Goal: Task Accomplishment & Management: Complete application form

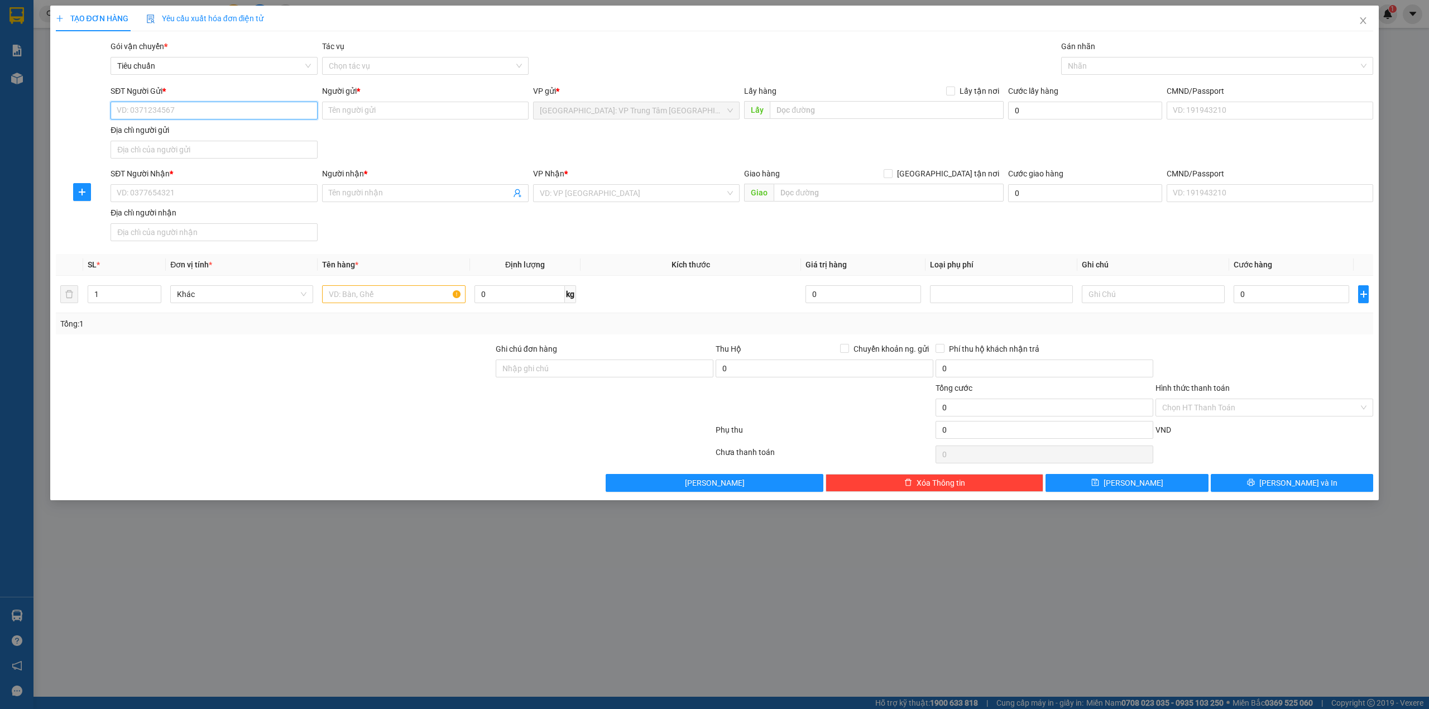
click at [189, 113] on input "SĐT Người Gửi *" at bounding box center [214, 111] width 207 height 18
type input "0989870591"
click at [356, 109] on input "Người gửi *" at bounding box center [425, 111] width 207 height 18
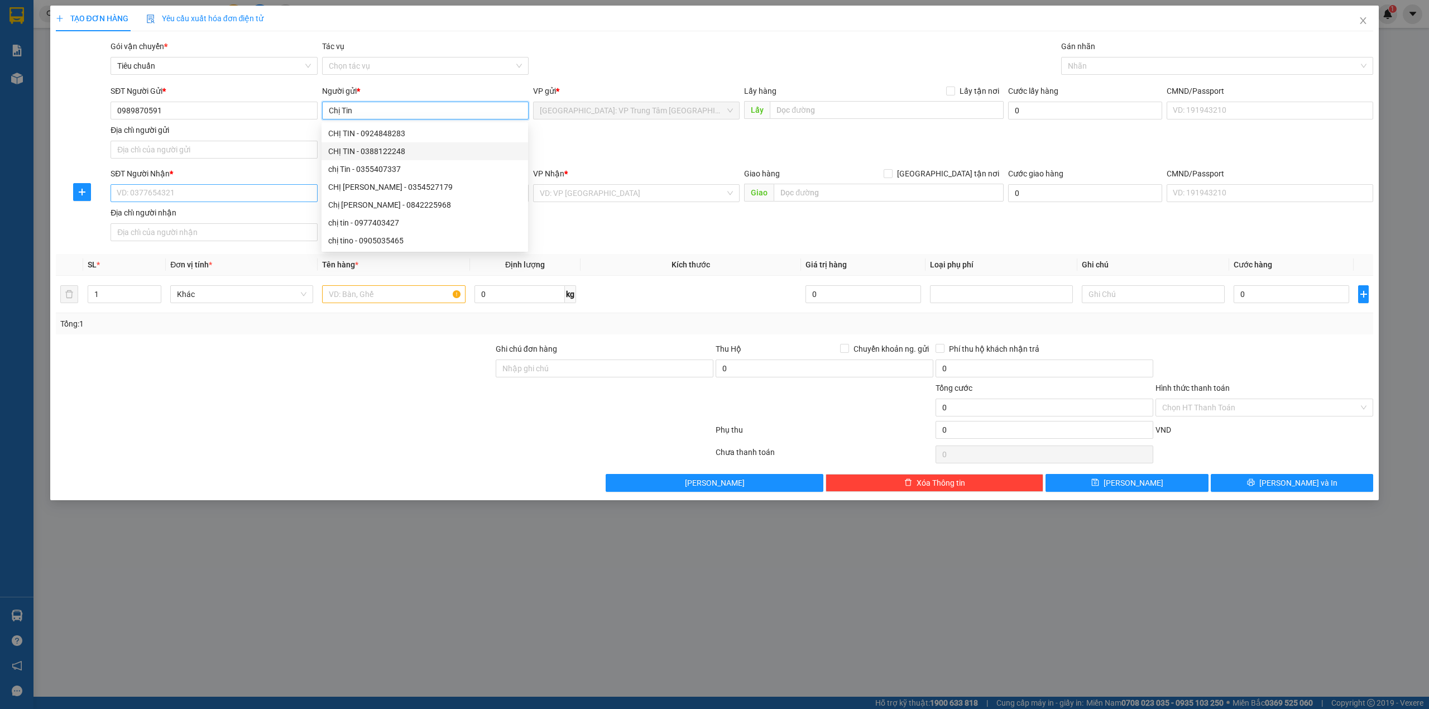
type input "Chị Tin"
click at [188, 197] on input "SĐT Người Nhận *" at bounding box center [214, 193] width 207 height 18
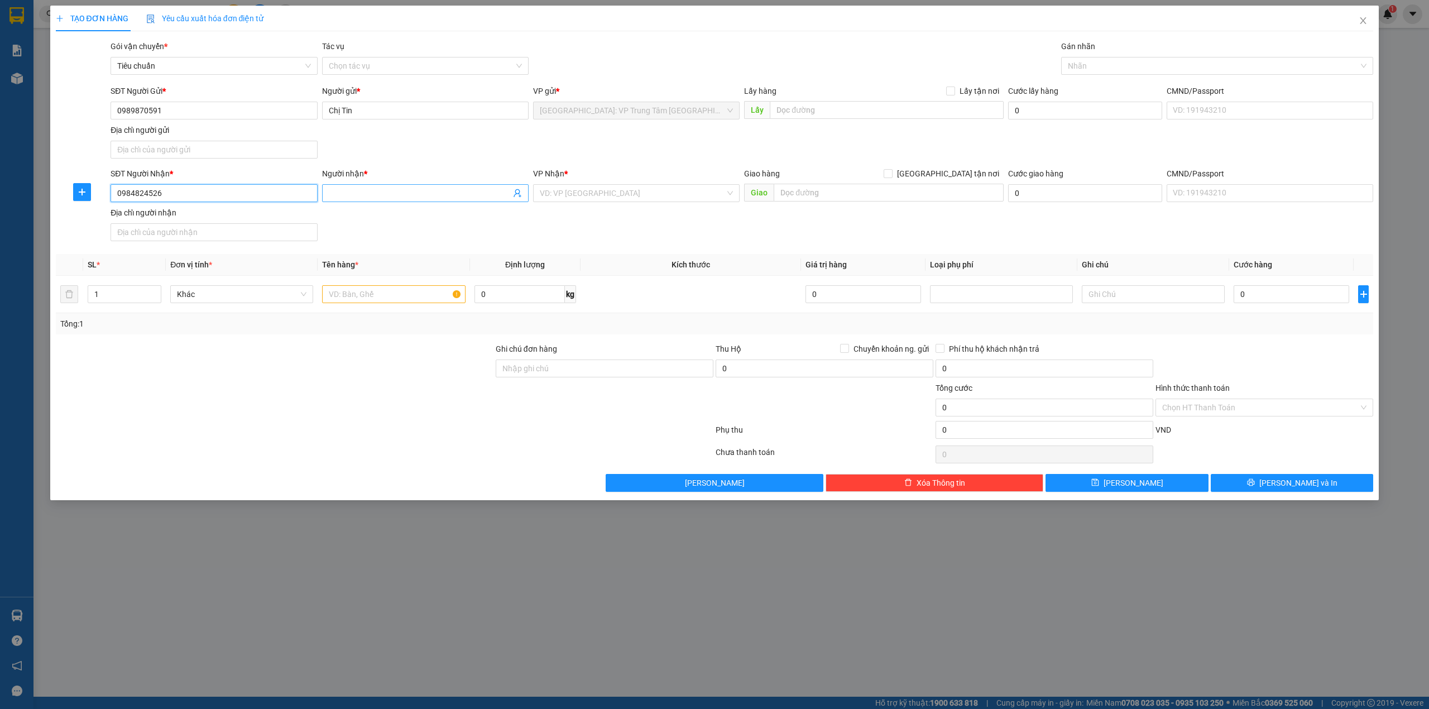
type input "0984824526"
drag, startPoint x: 353, startPoint y: 203, endPoint x: 374, endPoint y: 195, distance: 21.6
click at [362, 200] on div "Người nhận * Tên người nhận" at bounding box center [425, 187] width 207 height 39
click at [374, 195] on input "Người nhận *" at bounding box center [420, 193] width 182 height 12
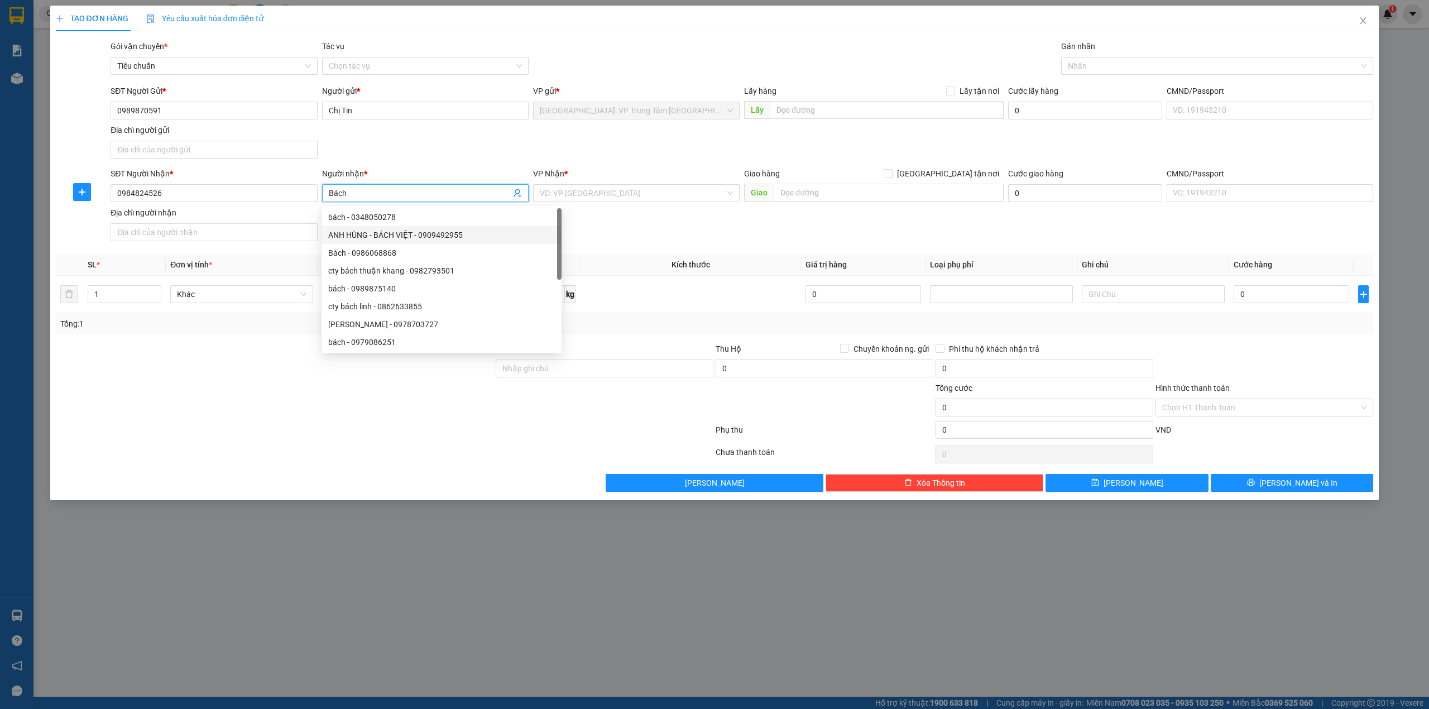
type input "Bách"
click at [616, 223] on div "SĐT Người Nhận * 0984824526 Người nhận * Bách VP Nhận * VD: VP [GEOGRAPHIC_DATA…" at bounding box center [741, 207] width 1267 height 78
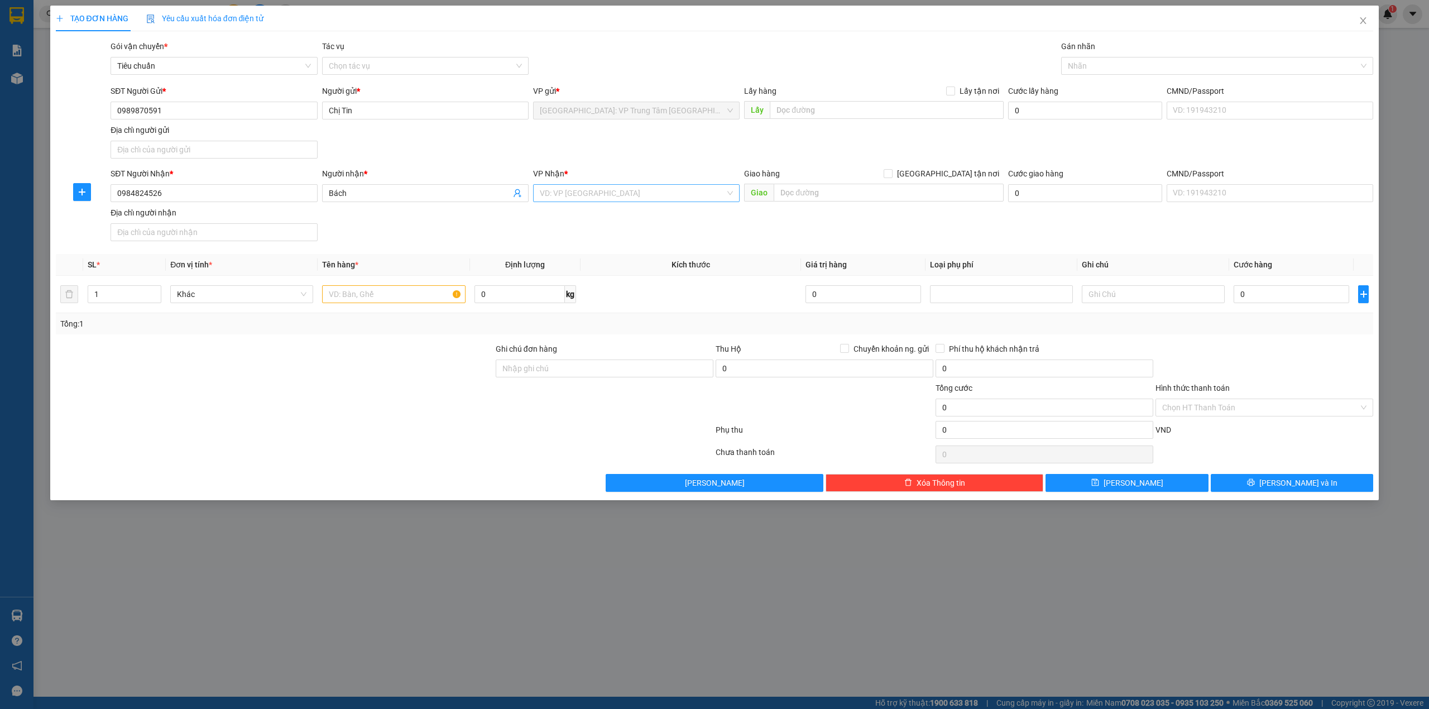
click at [629, 194] on input "search" at bounding box center [632, 193] width 185 height 17
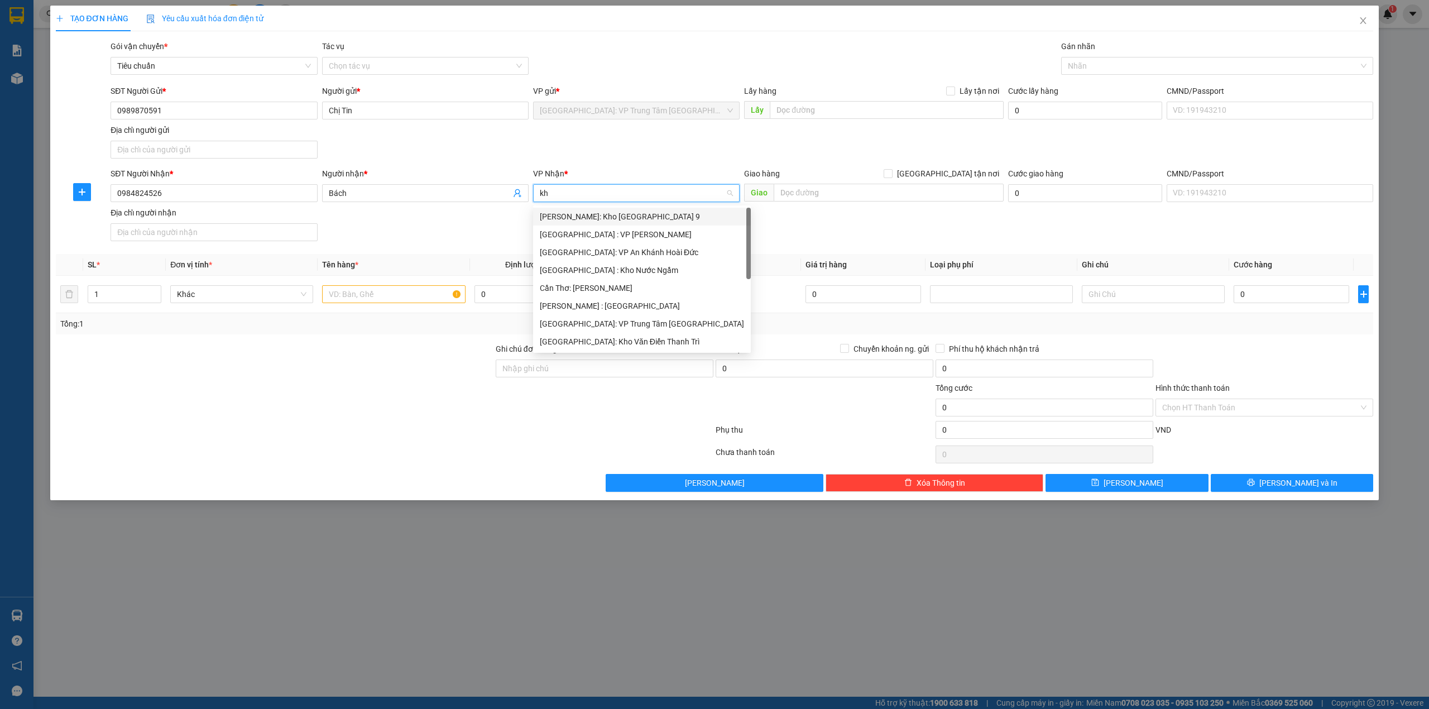
type input "kho"
click at [639, 288] on div "[GEOGRAPHIC_DATA]: Kho Văn Điển Thanh Trì" at bounding box center [636, 288] width 193 height 12
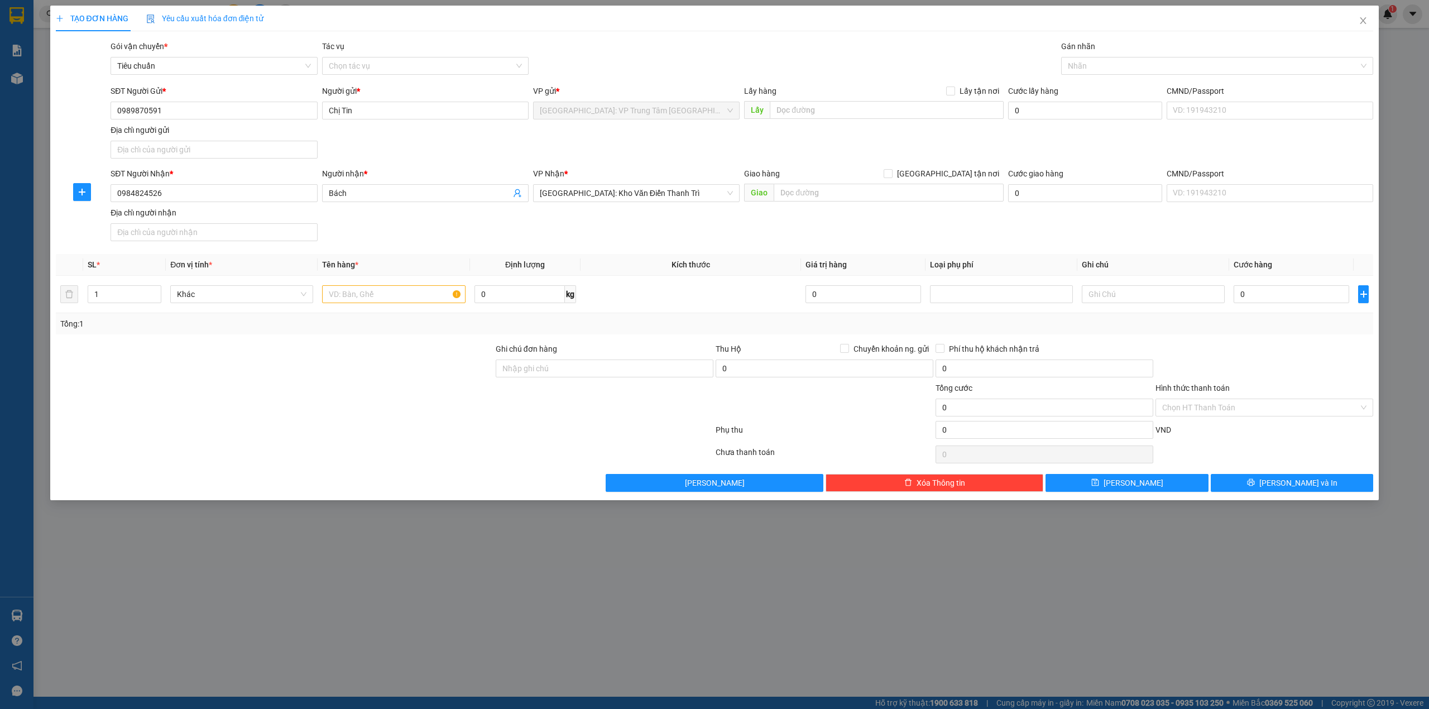
click at [906, 179] on div "Giao hàng [GEOGRAPHIC_DATA] tận nơi" at bounding box center [874, 174] width 260 height 12
click at [868, 193] on input "text" at bounding box center [889, 193] width 230 height 18
drag, startPoint x: 945, startPoint y: 166, endPoint x: 948, endPoint y: 173, distance: 7.5
click at [947, 170] on form "SĐT Người Gửi * 0989870591 Người gửi * Chị Tin VP gửi * [GEOGRAPHIC_DATA]: VP […" at bounding box center [715, 165] width 1318 height 161
click at [892, 173] on input "[GEOGRAPHIC_DATA] tận nơi" at bounding box center [888, 173] width 8 height 8
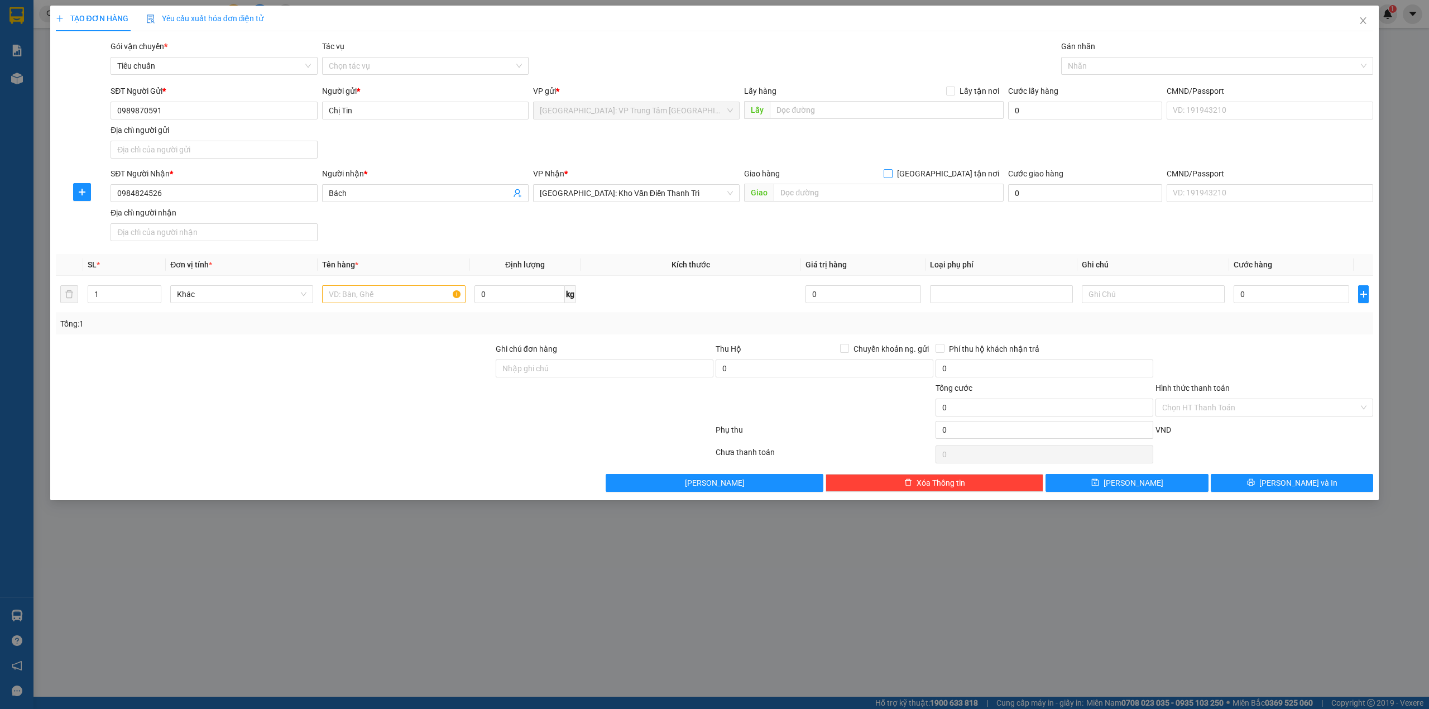
checkbox input "true"
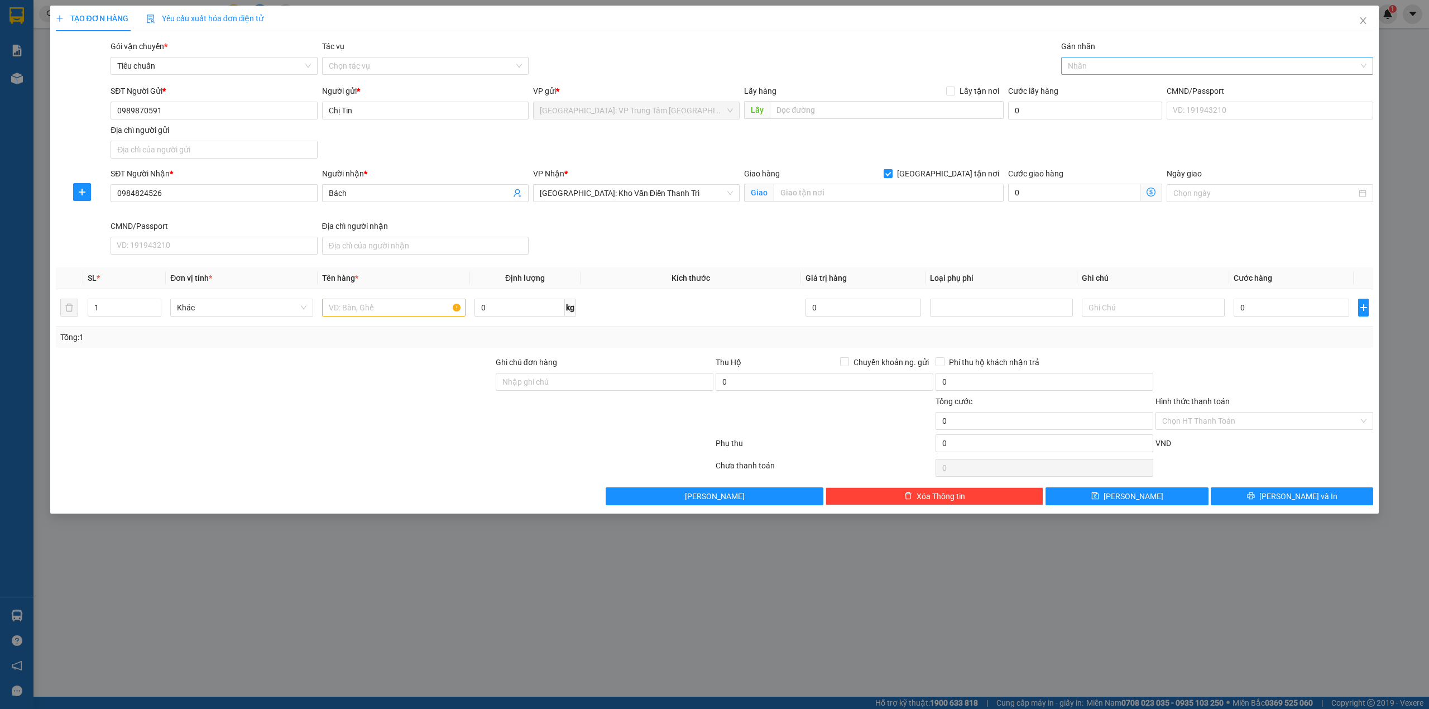
click at [1131, 69] on div at bounding box center [1212, 65] width 296 height 13
type input "g"
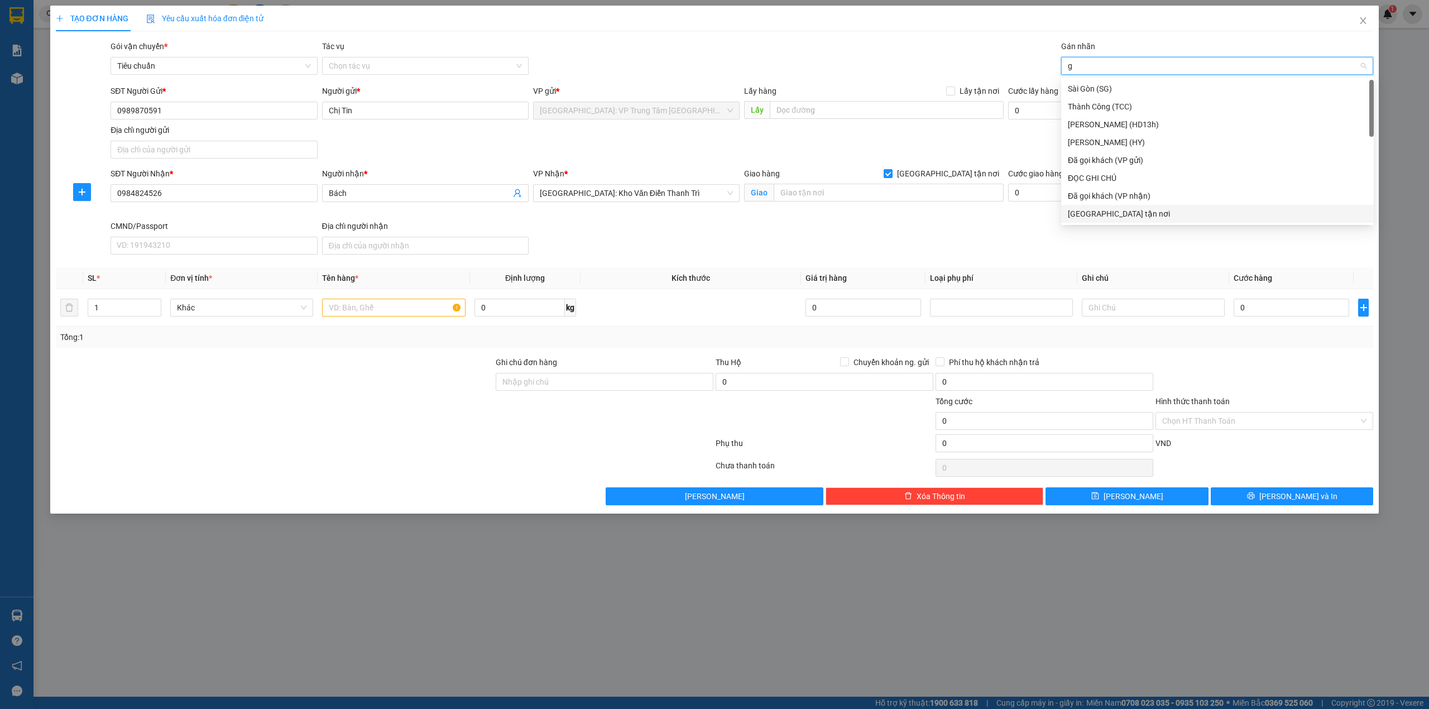
click at [1108, 211] on div "[GEOGRAPHIC_DATA] tận nơi" at bounding box center [1217, 214] width 299 height 12
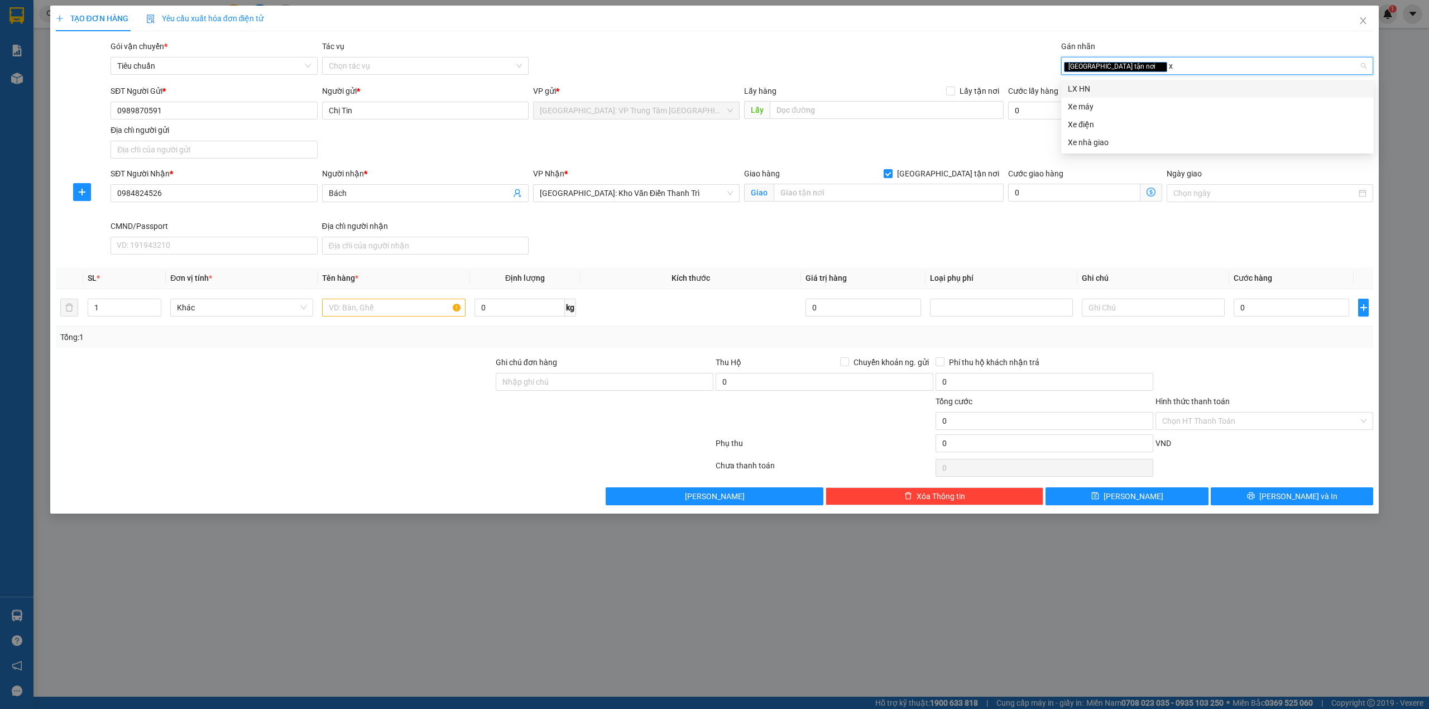
type input "xe"
click at [1121, 94] on div "Xe máy" at bounding box center [1217, 89] width 299 height 12
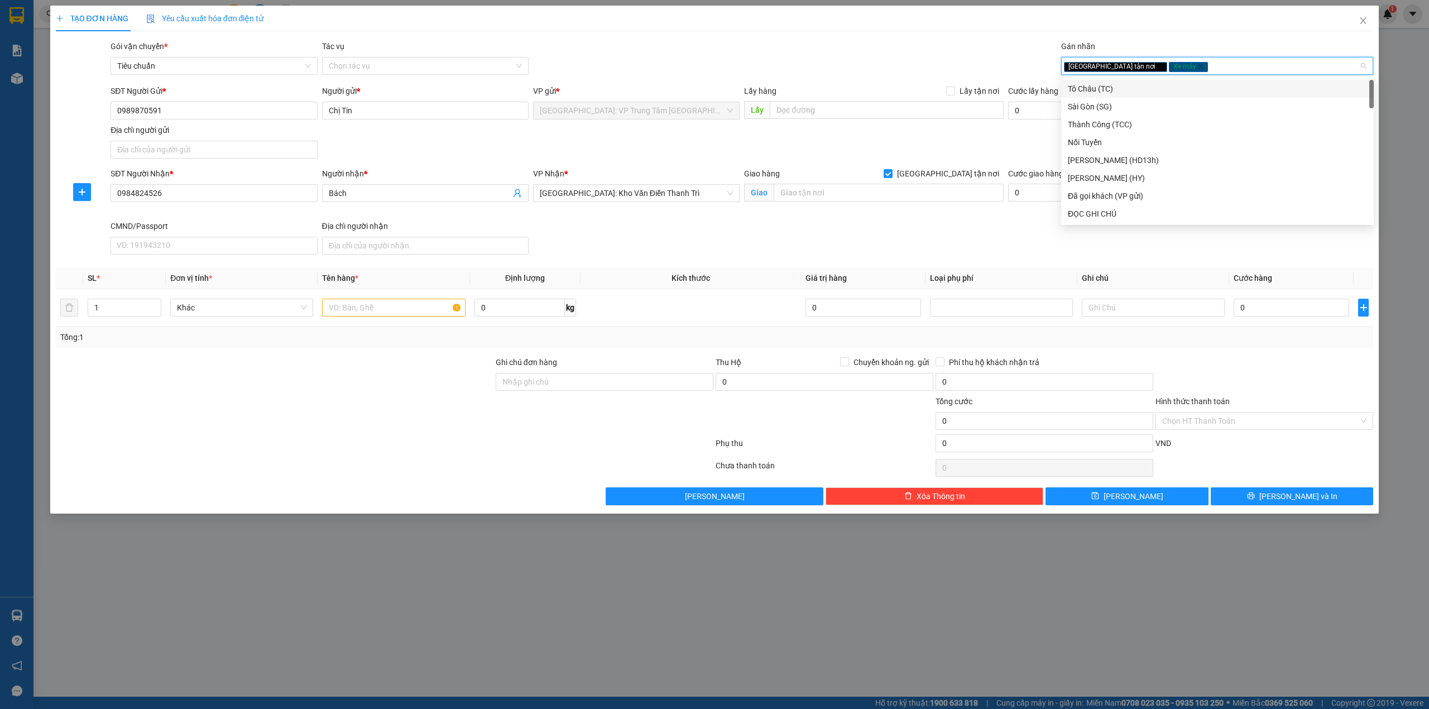
click at [948, 47] on div "Gói vận chuyển * Tiêu chuẩn Tác vụ Chọn tác vụ Gán nhãn Giao tận nơi Xe máy" at bounding box center [741, 59] width 1267 height 39
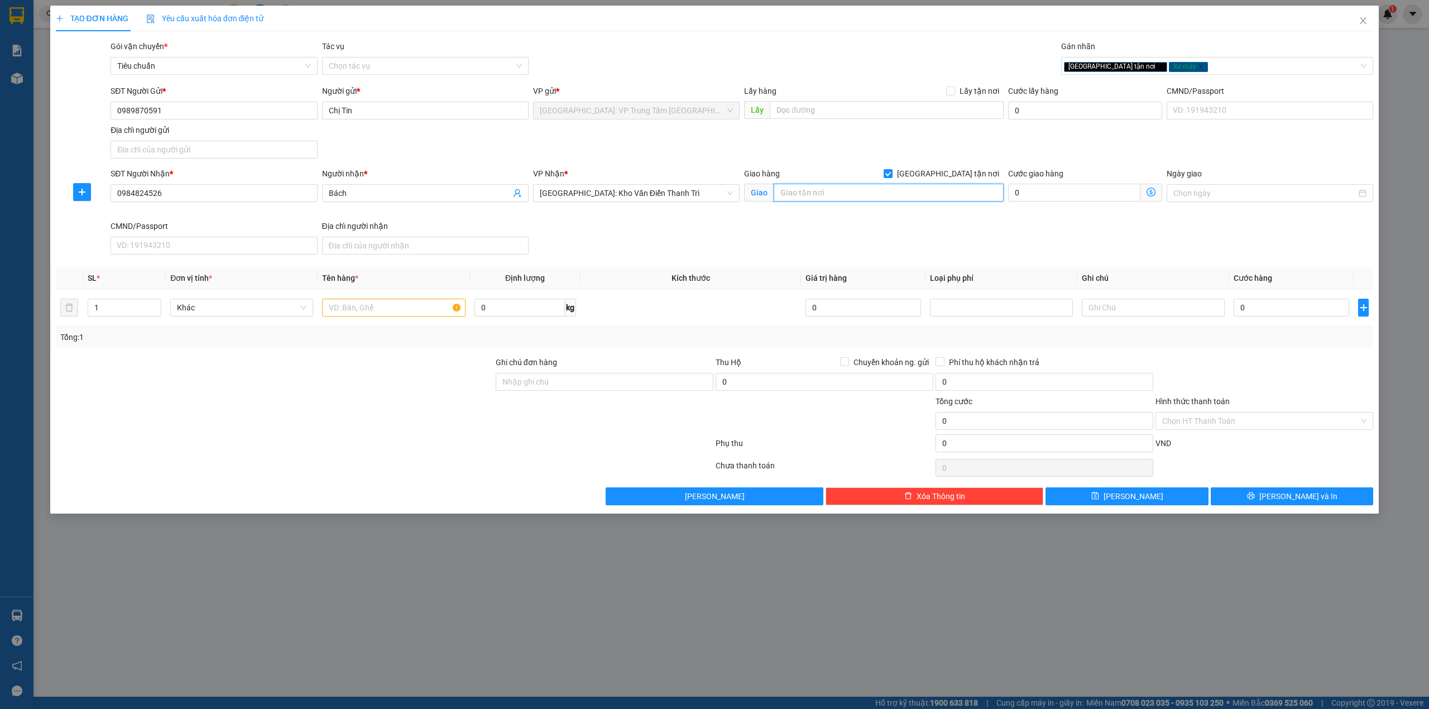
click at [855, 195] on input "text" at bounding box center [889, 193] width 230 height 18
type input "380B [PERSON_NAME], TP Thái NGuyên"
click at [390, 305] on input "text" at bounding box center [393, 308] width 143 height 18
type input "1 con xe Wave ( 79N1-34705)"
click at [523, 391] on input "Ghi chú đơn hàng" at bounding box center [605, 382] width 218 height 18
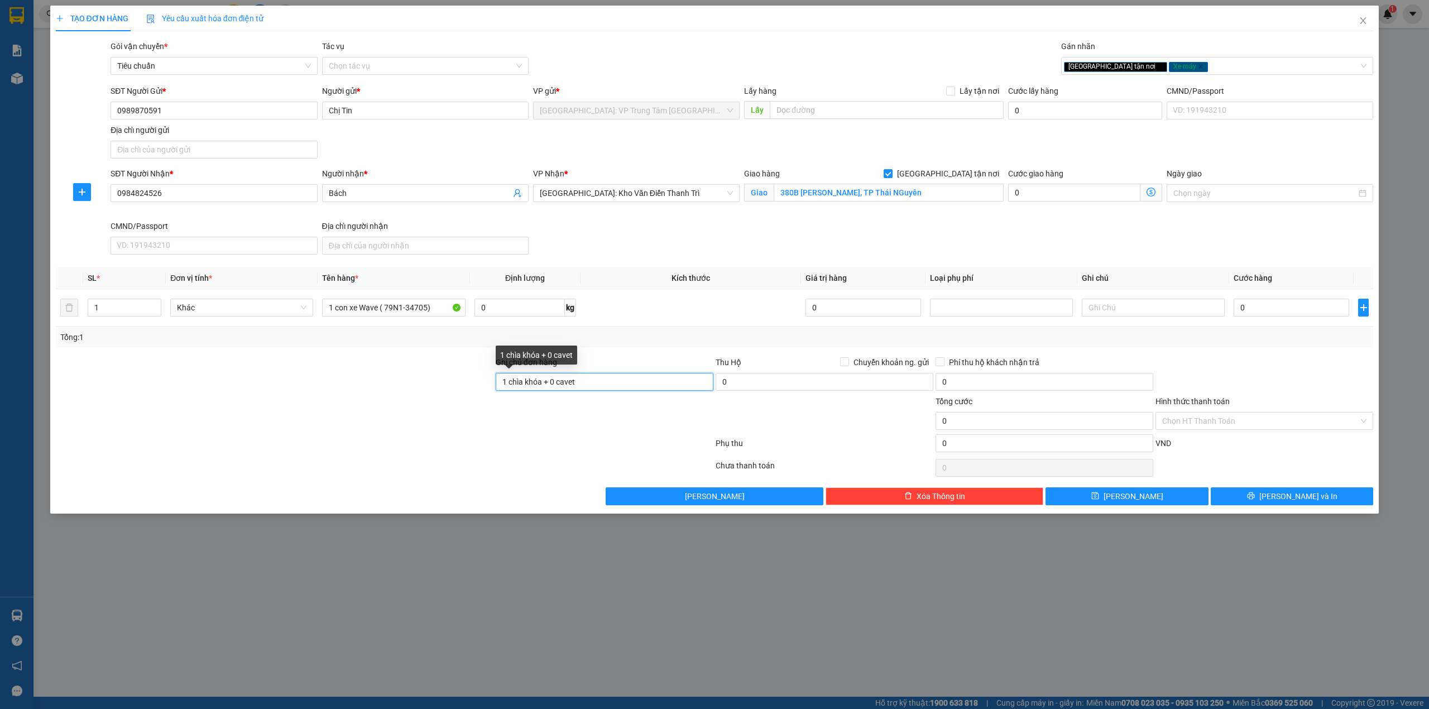
click at [555, 387] on input "1 chìa khóa + 0 cavet" at bounding box center [605, 382] width 218 height 18
click at [607, 374] on input "1 chìa khóa + 0 cavet" at bounding box center [605, 382] width 218 height 18
click at [637, 353] on div "Transit Pickup Surcharge Ids Transit Deliver Surcharge Ids Transit Deliver Surc…" at bounding box center [715, 272] width 1318 height 465
click at [1267, 306] on input "0" at bounding box center [1292, 308] width 116 height 18
click at [606, 389] on input "1 chìa khóa + 0 cavet" at bounding box center [605, 382] width 218 height 18
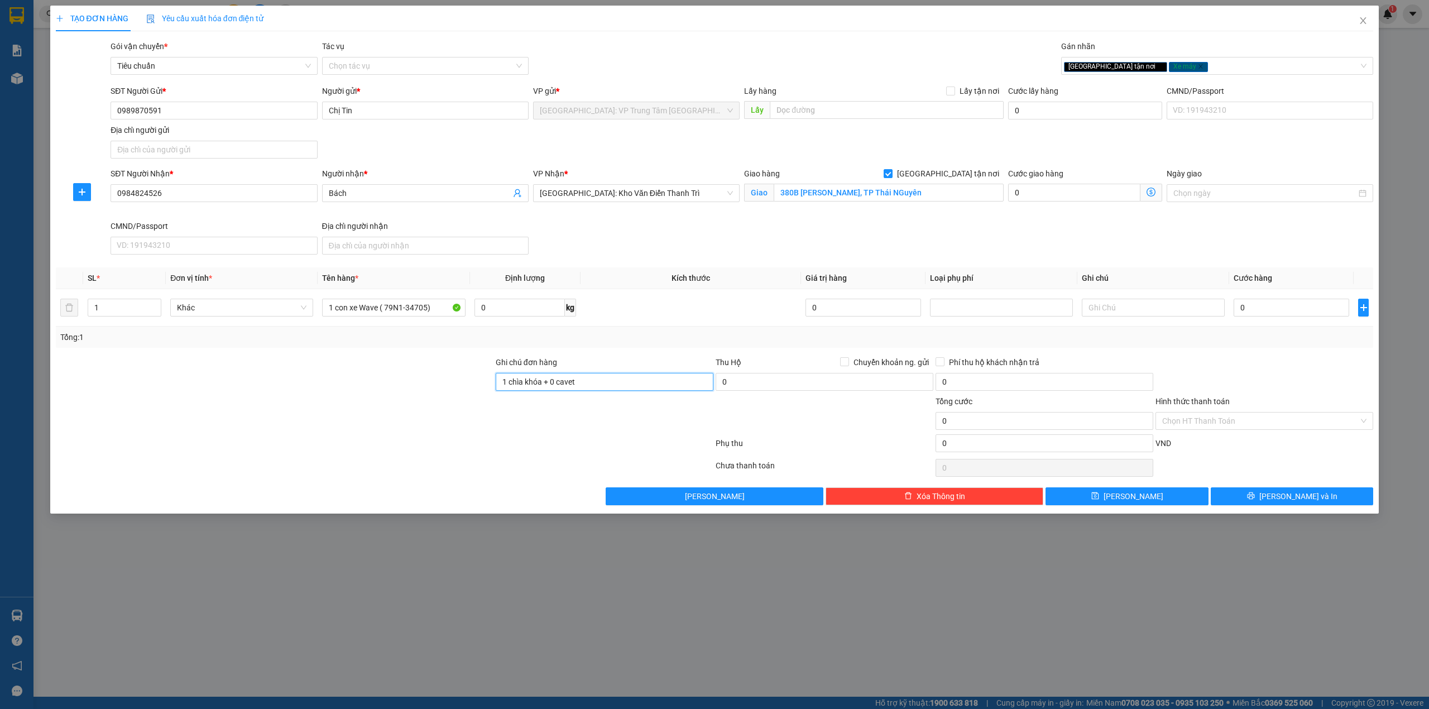
type input "1 chìa khóa + 0 cavet+1 mũ bảo hiễm"
click at [624, 346] on div "Tổng: 1" at bounding box center [715, 337] width 1318 height 21
click at [1274, 309] on input "0" at bounding box center [1292, 308] width 116 height 18
type input "1"
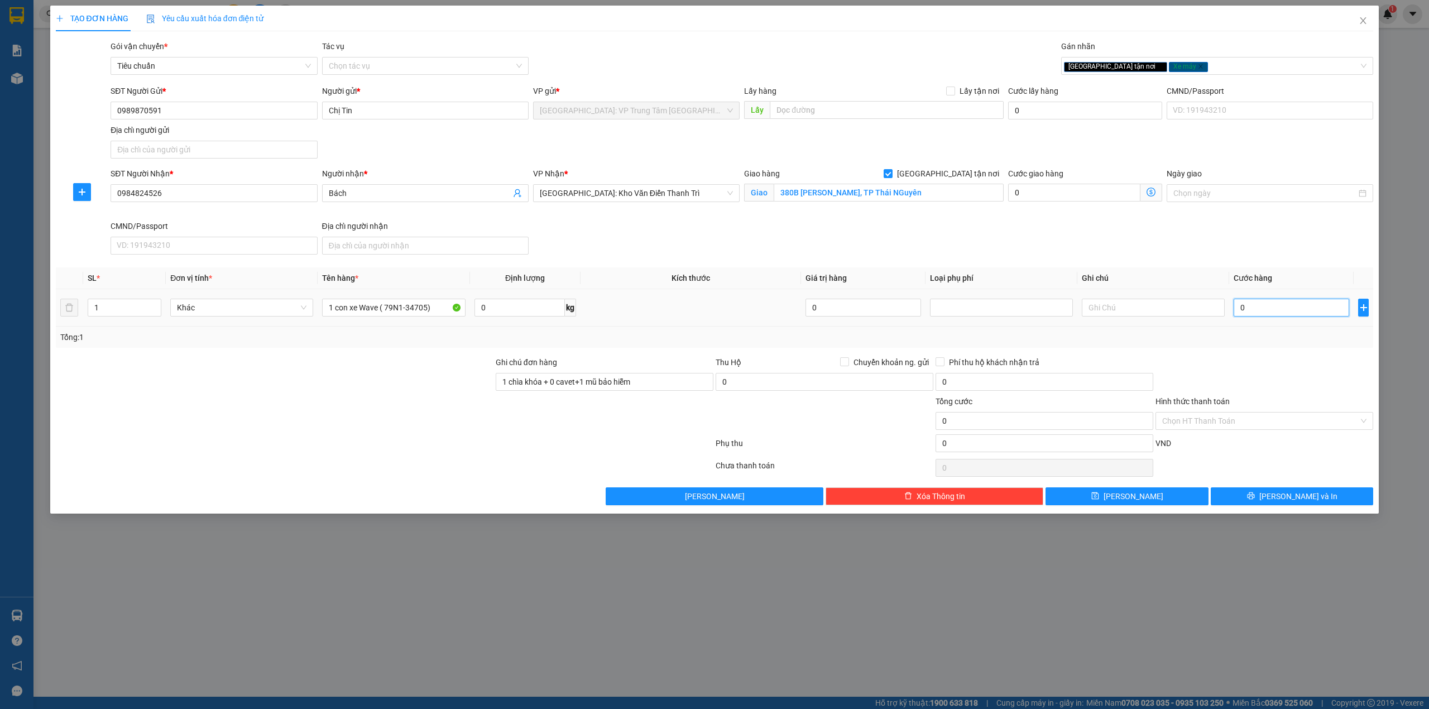
type input "1"
type input "12"
type input "122"
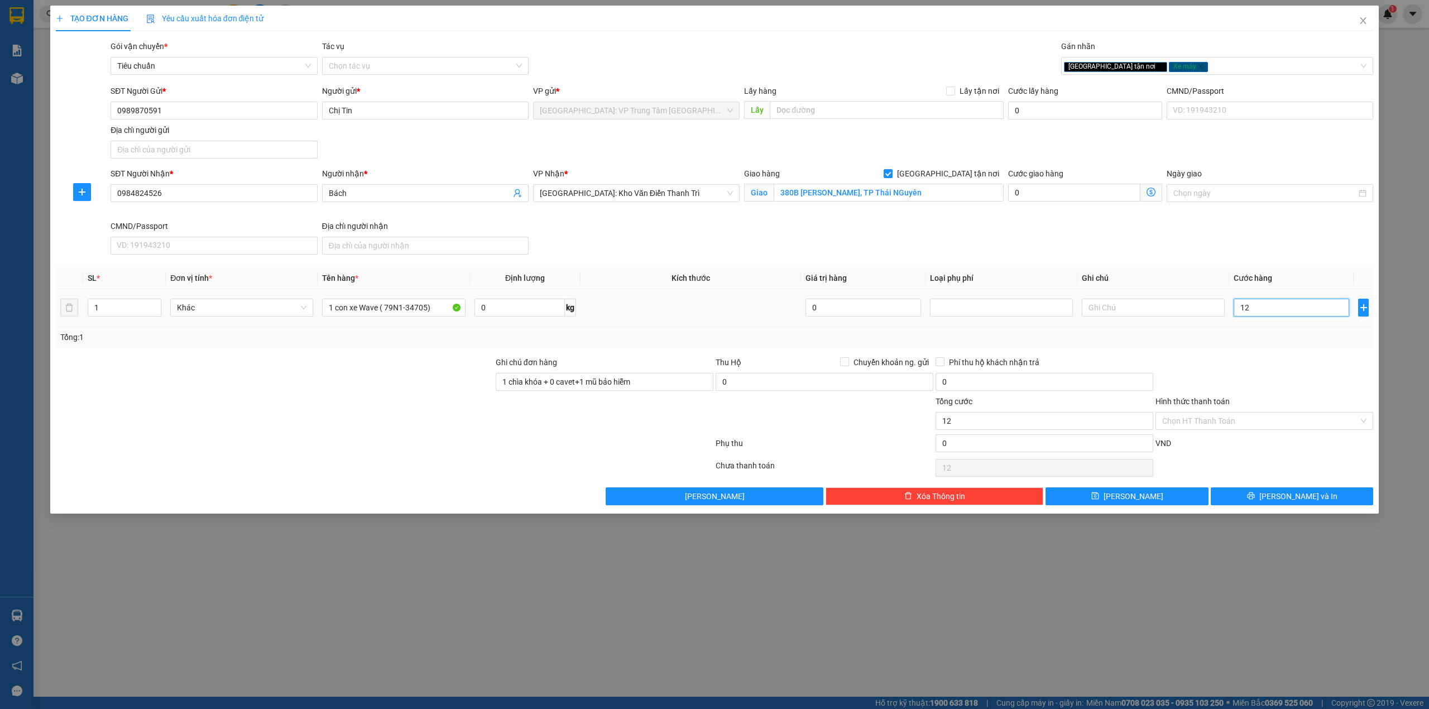
type input "122"
type input "1.220"
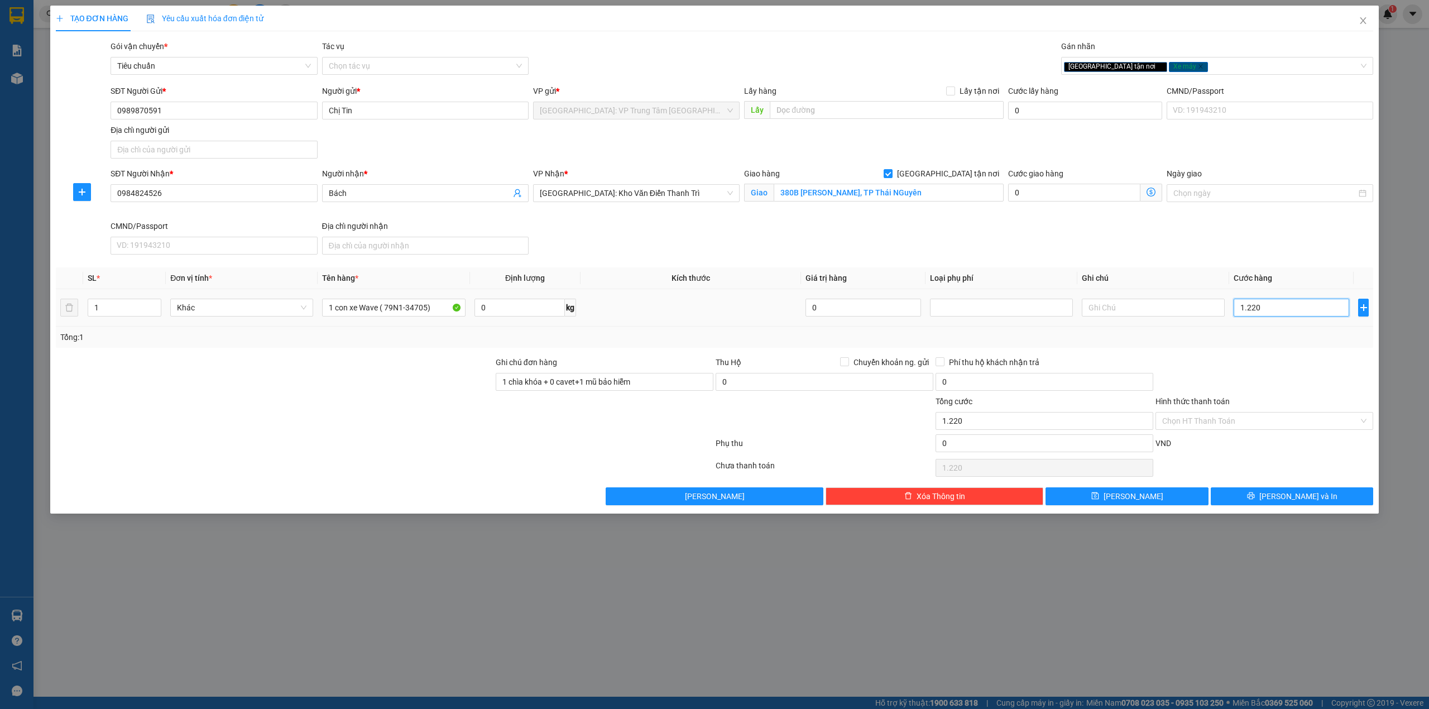
type input "12.200"
type input "122.000"
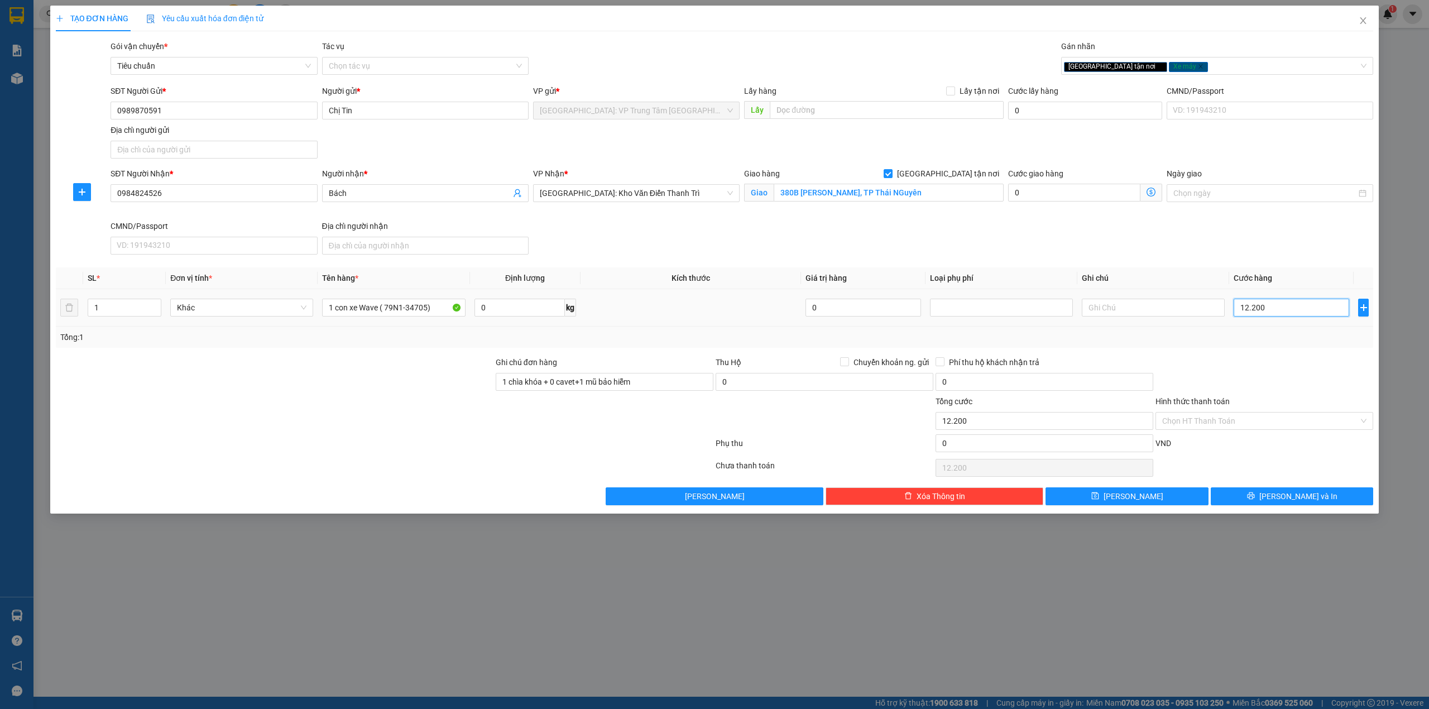
type input "122.000"
type input "1.220.000"
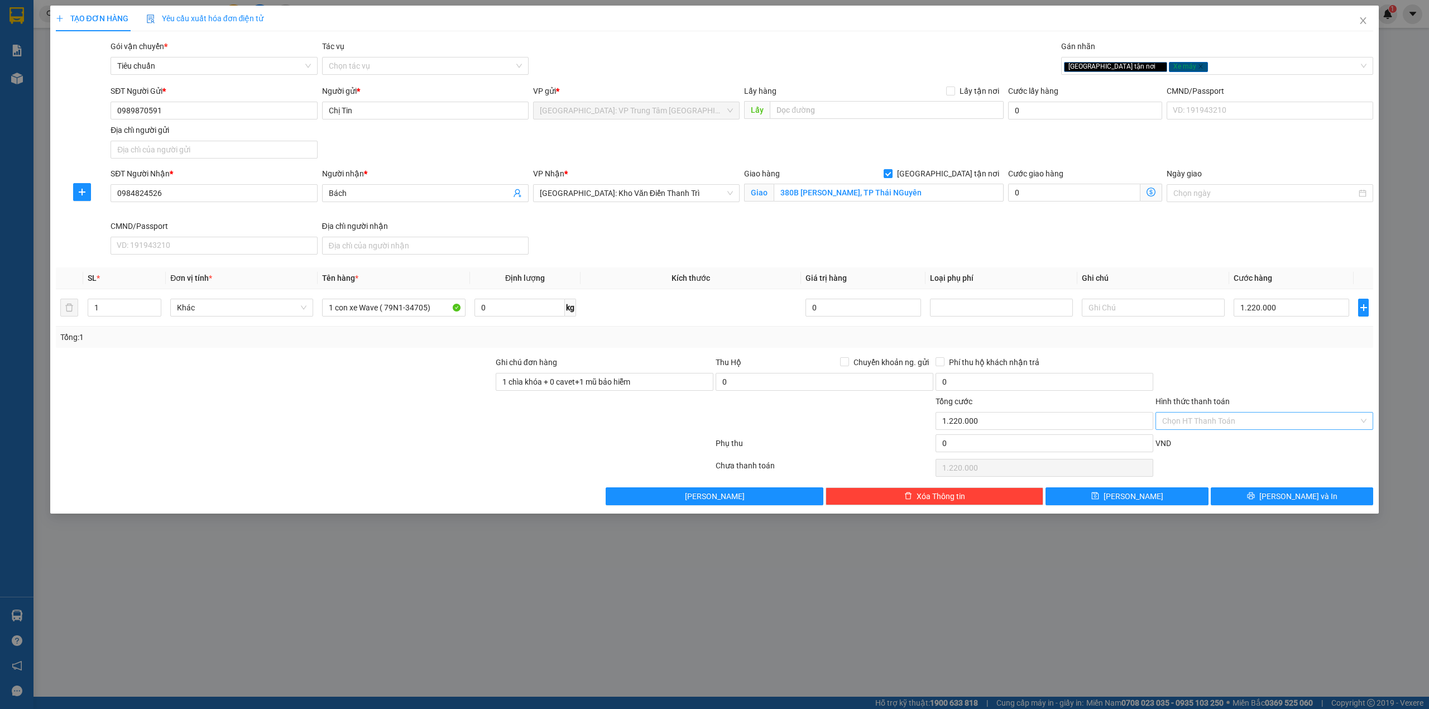
click at [1197, 423] on input "Hình thức thanh toán" at bounding box center [1260, 421] width 197 height 17
click at [1203, 444] on div "Tại văn phòng" at bounding box center [1264, 445] width 204 height 12
type input "0"
click at [1224, 347] on div "Tổng: 1" at bounding box center [715, 337] width 1318 height 21
click at [1293, 496] on span "[PERSON_NAME] và In" at bounding box center [1299, 496] width 78 height 12
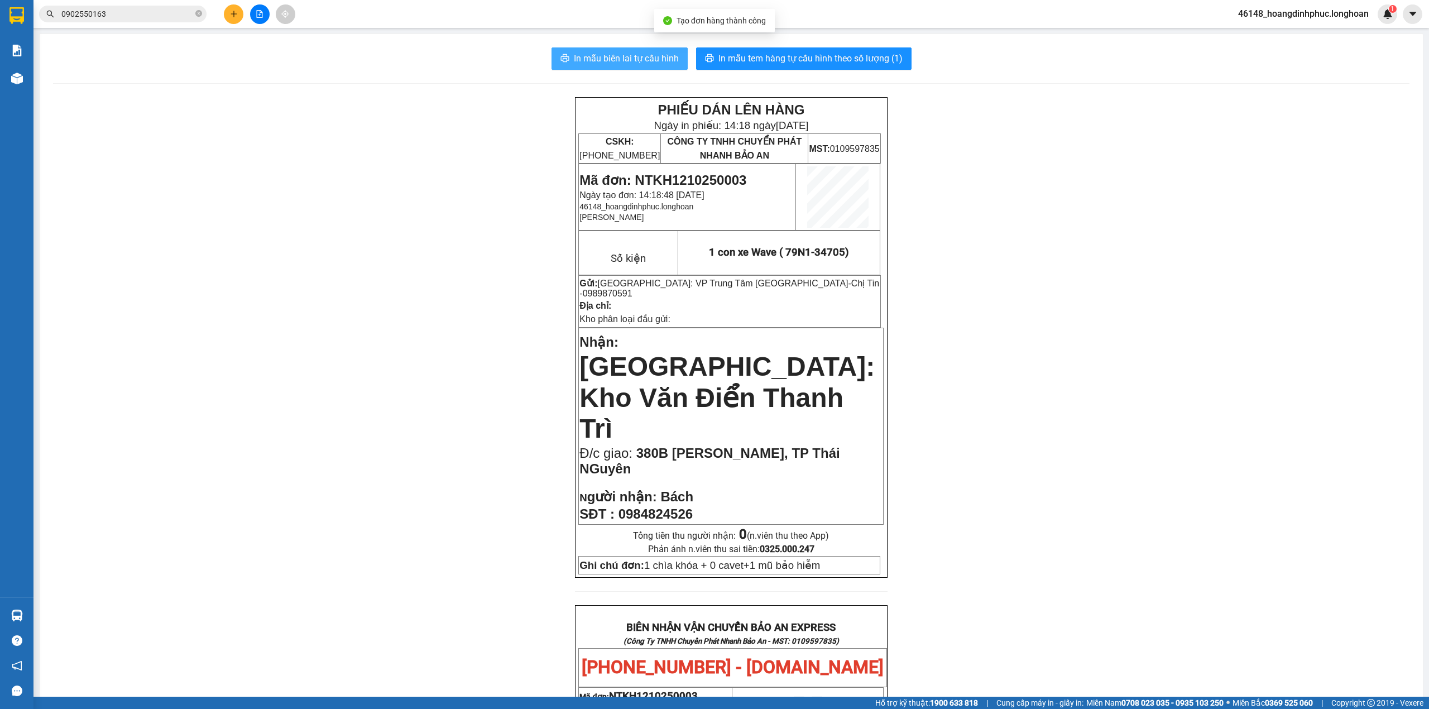
click at [612, 58] on span "In mẫu biên lai tự cấu hình" at bounding box center [626, 58] width 105 height 14
